Goal: Task Accomplishment & Management: Manage account settings

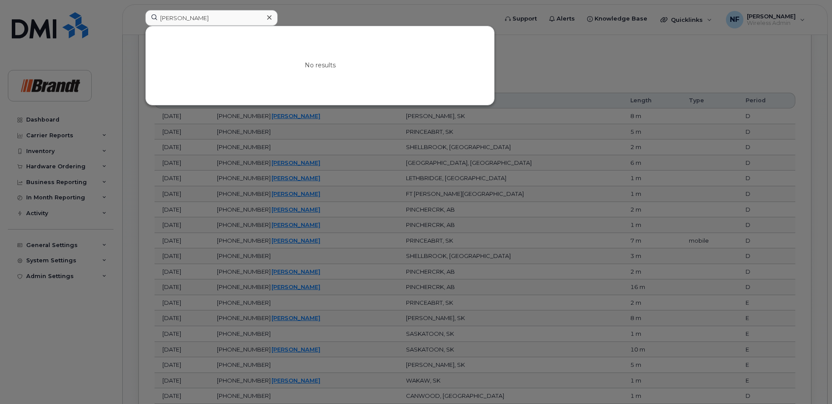
click at [141, 23] on div "[PERSON_NAME] ma No results" at bounding box center [318, 19] width 361 height 19
type input "d"
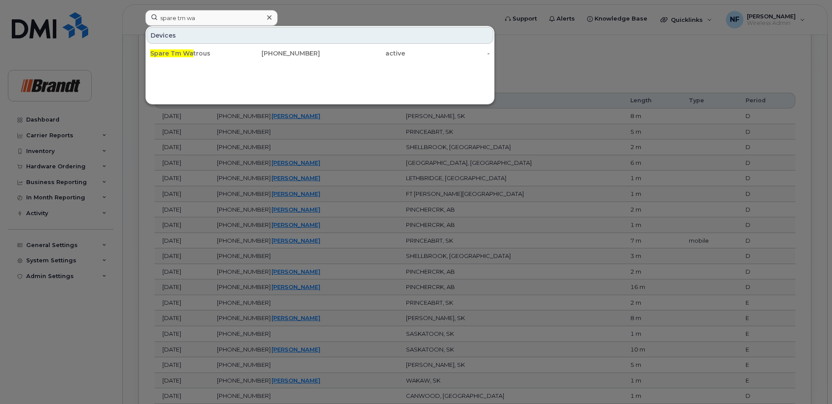
type input "spare tm wa"
click at [215, 47] on div "Spare Tm Wa trous" at bounding box center [192, 53] width 85 height 16
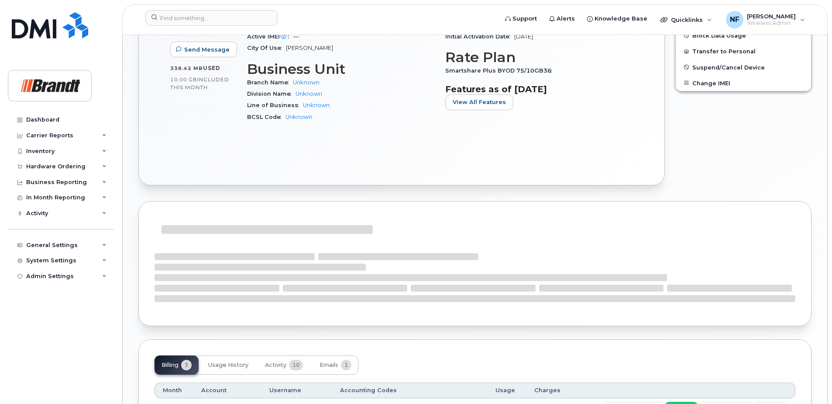
scroll to position [481, 0]
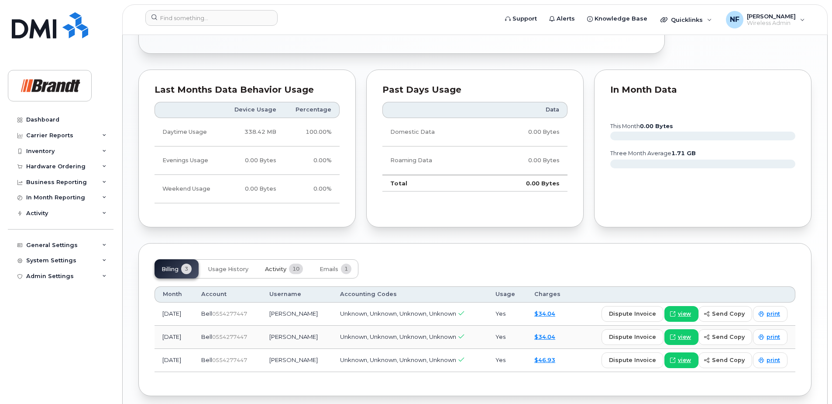
click at [285, 267] on span "Activity" at bounding box center [275, 269] width 21 height 7
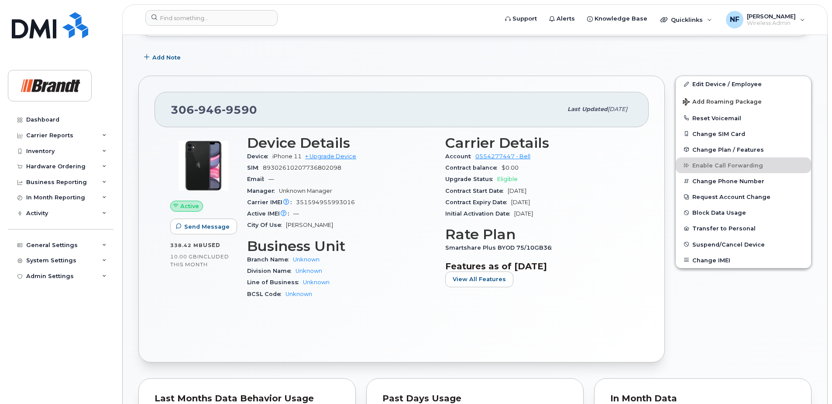
scroll to position [0, 0]
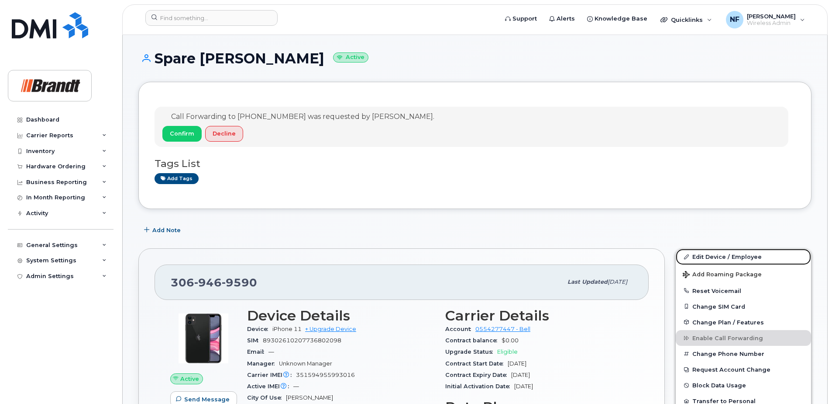
drag, startPoint x: 736, startPoint y: 255, endPoint x: 571, endPoint y: 238, distance: 165.5
click at [736, 255] on link "Edit Device / Employee" at bounding box center [743, 257] width 135 height 16
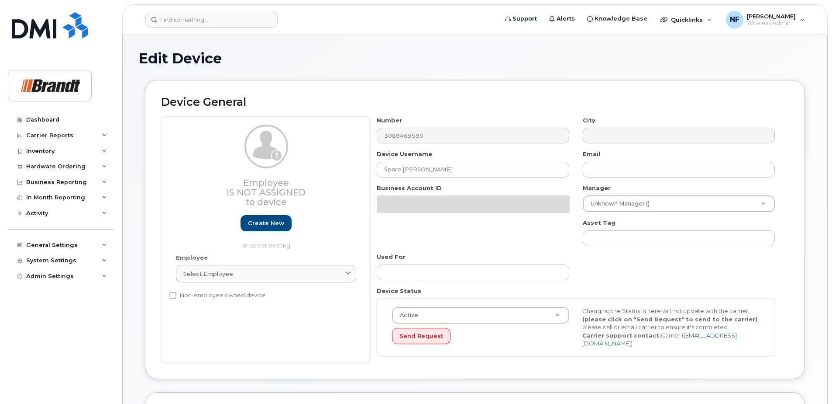
select select "33722384"
select select "34499151"
select select "35132258"
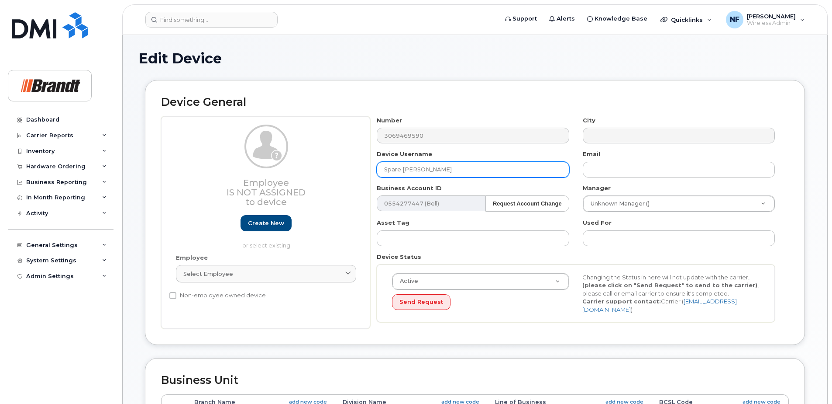
drag, startPoint x: 401, startPoint y: 174, endPoint x: 387, endPoint y: 174, distance: 14.4
click at [387, 174] on input "Spare [PERSON_NAME]" at bounding box center [473, 170] width 192 height 16
type input "S"
type input "[PERSON_NAME]"
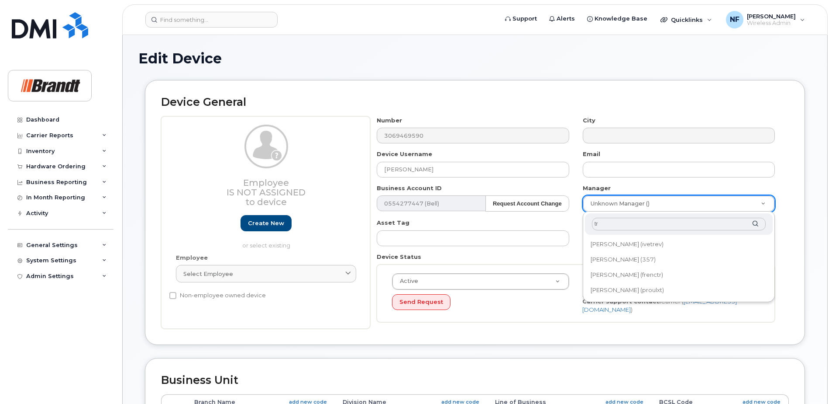
type input "t"
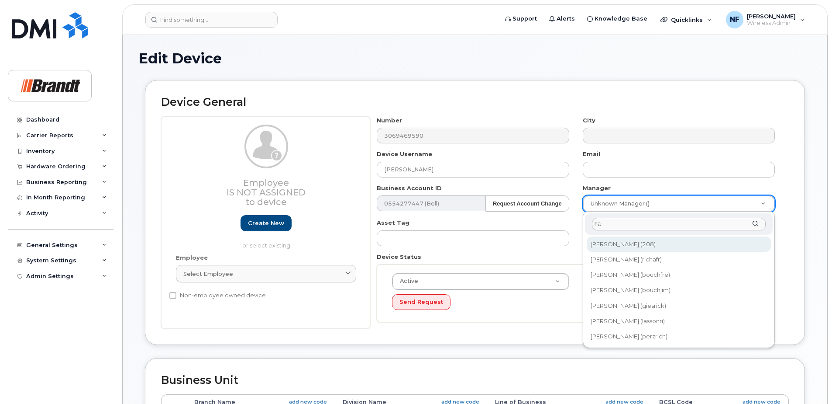
type input "h"
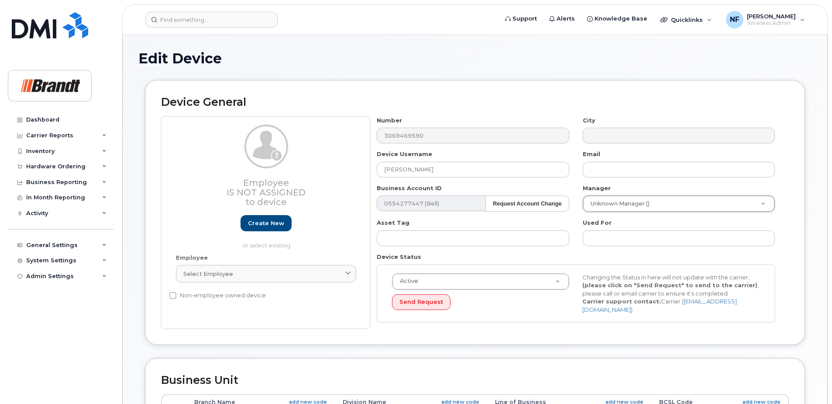
click at [259, 274] on div "Select employee" at bounding box center [266, 273] width 166 height 8
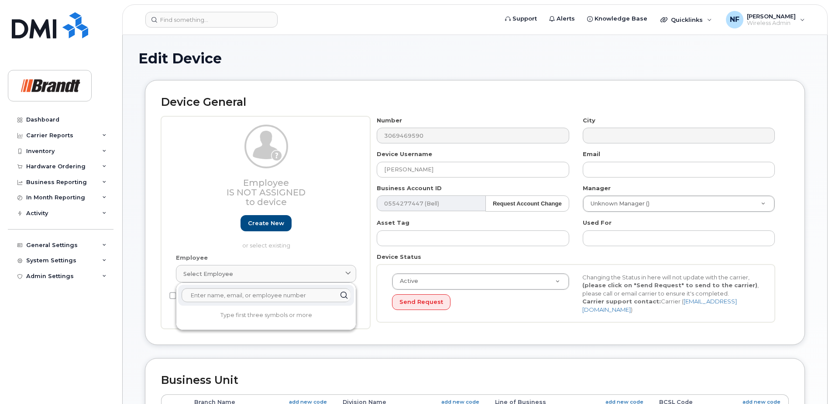
click at [327, 250] on div "Employee Is not assigned to device Create new or select existing" at bounding box center [265, 188] width 193 height 129
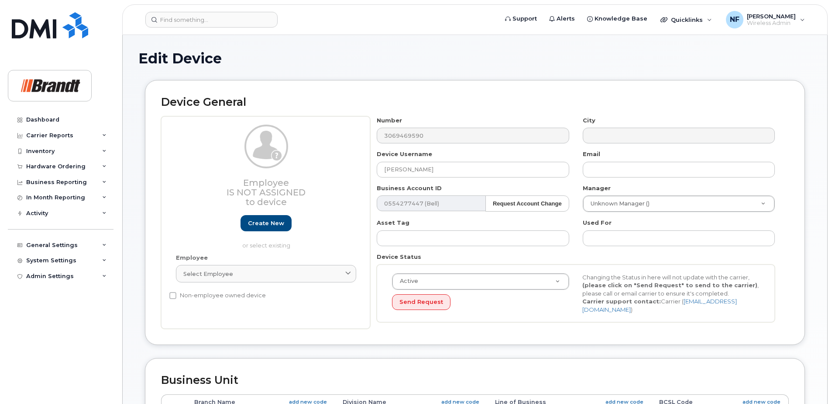
scroll to position [44, 0]
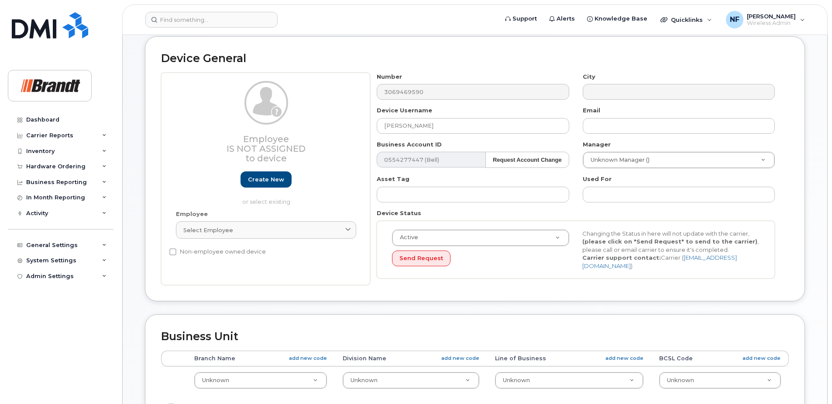
click at [248, 236] on link "Select employee" at bounding box center [266, 229] width 180 height 17
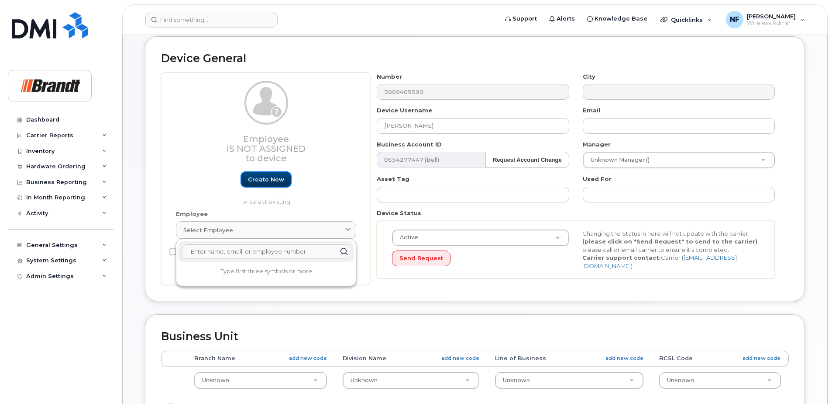
click at [268, 185] on link "Create new" at bounding box center [266, 179] width 51 height 16
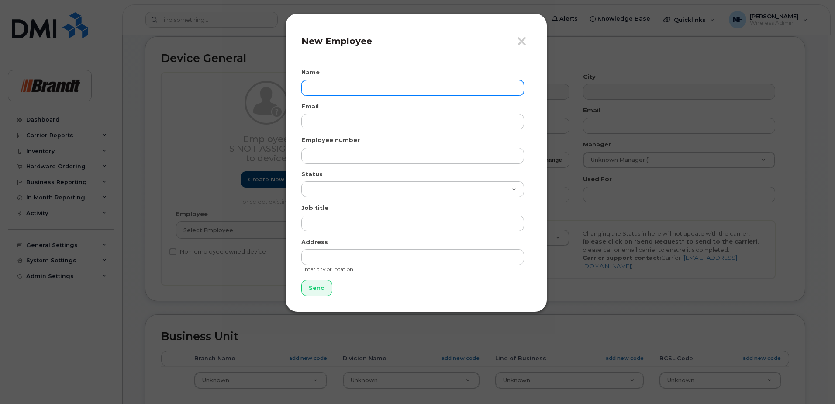
click at [334, 89] on input "text" at bounding box center [412, 88] width 223 height 16
type input "[PERSON_NAME]"
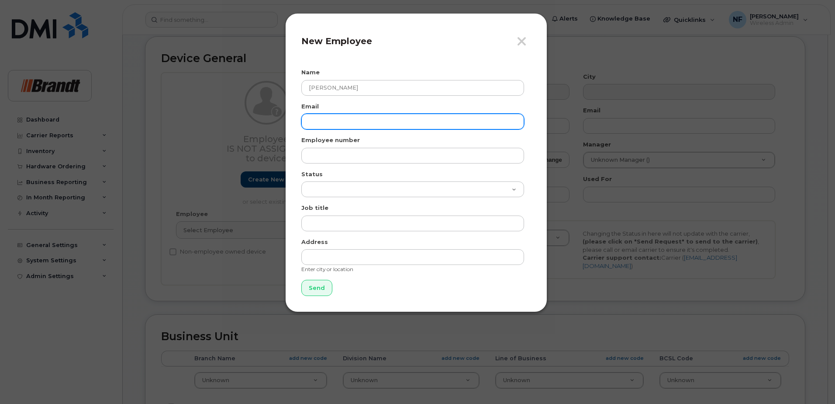
click at [358, 117] on input "email" at bounding box center [412, 122] width 223 height 16
paste input "[EMAIL_ADDRESS][PERSON_NAME][DOMAIN_NAME]"
type input "[EMAIL_ADDRESS][PERSON_NAME][DOMAIN_NAME]"
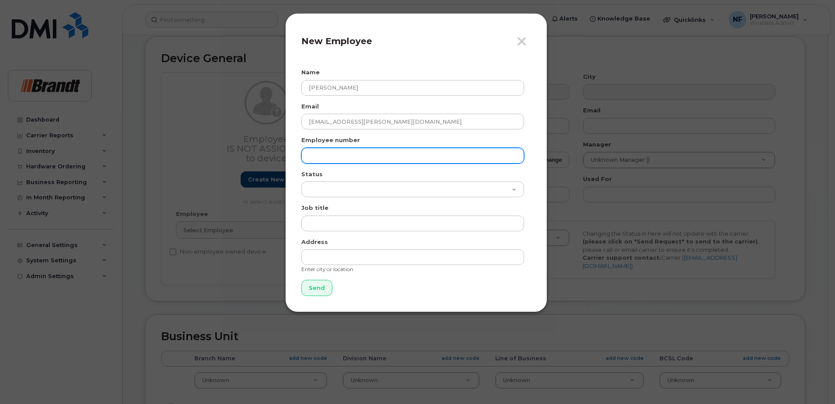
click at [350, 154] on input "text" at bounding box center [412, 156] width 223 height 16
click at [352, 151] on input "text" at bounding box center [412, 156] width 223 height 16
paste input "burtmatt"
type input "burtmatt"
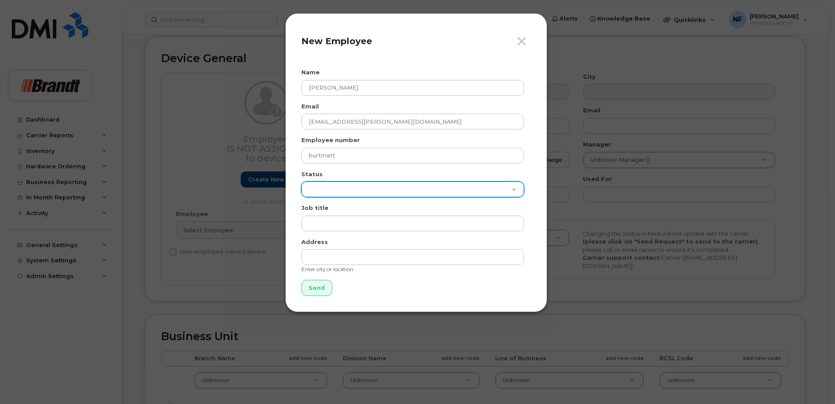
drag, startPoint x: 324, startPoint y: 188, endPoint x: 344, endPoint y: 196, distance: 21.7
click at [324, 188] on select "Active On-Leave Long Term Short Term Maternity Leave Temp Layoff Inactive" at bounding box center [412, 189] width 223 height 16
select select "active"
click at [301, 181] on select "Active On-Leave Long Term Short Term Maternity Leave Temp Layoff Inactive" at bounding box center [412, 189] width 223 height 16
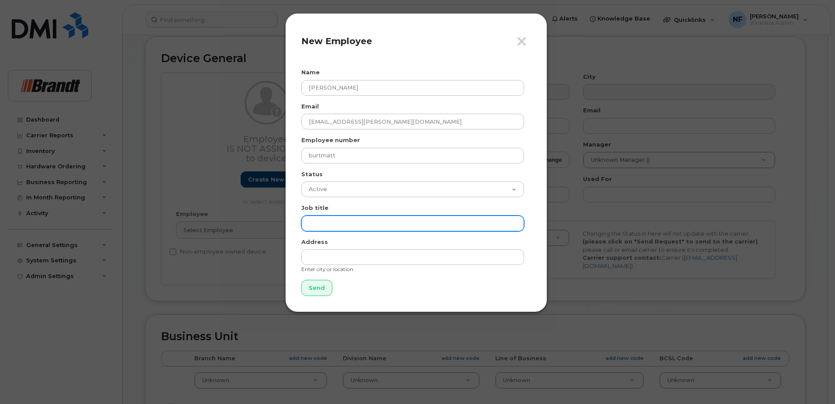
click at [348, 228] on input "text" at bounding box center [412, 223] width 223 height 16
type input "TM"
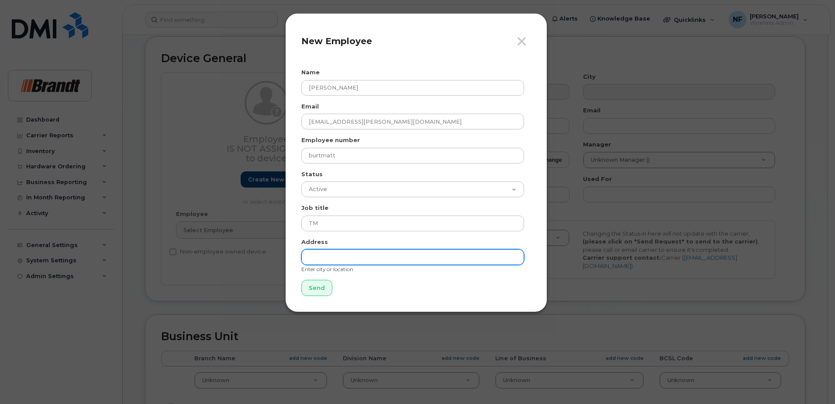
click at [348, 252] on input "text" at bounding box center [412, 257] width 223 height 16
type input "[PERSON_NAME]"
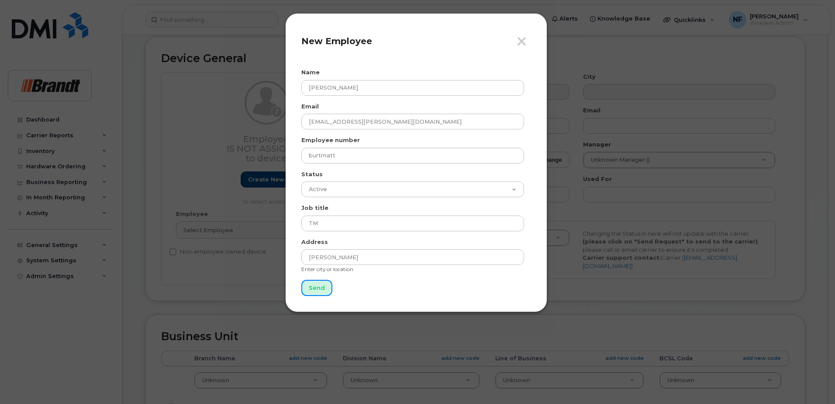
click at [319, 284] on input "Send" at bounding box center [316, 288] width 31 height 16
type input "Send"
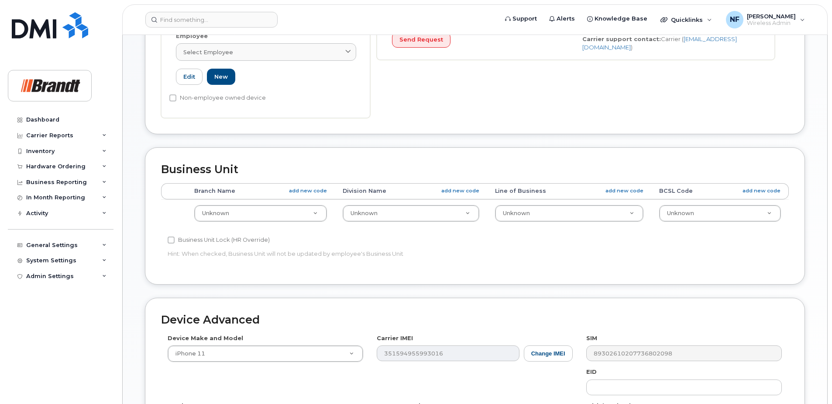
scroll to position [417, 0]
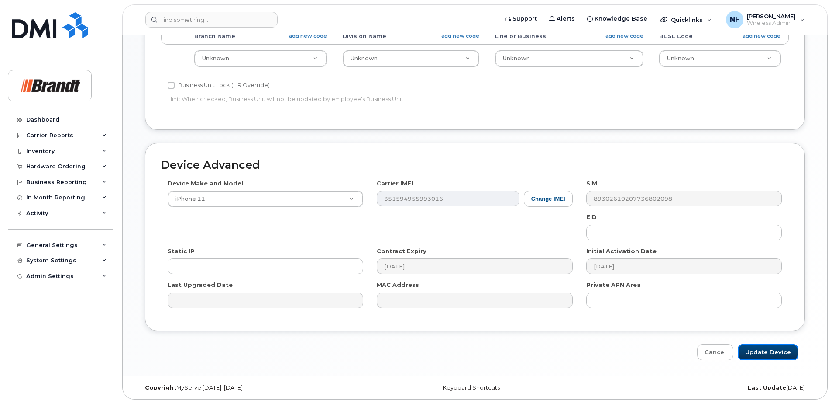
click at [768, 355] on input "Update Device" at bounding box center [768, 352] width 61 height 16
type input "Saving..."
